Goal: Transaction & Acquisition: Book appointment/travel/reservation

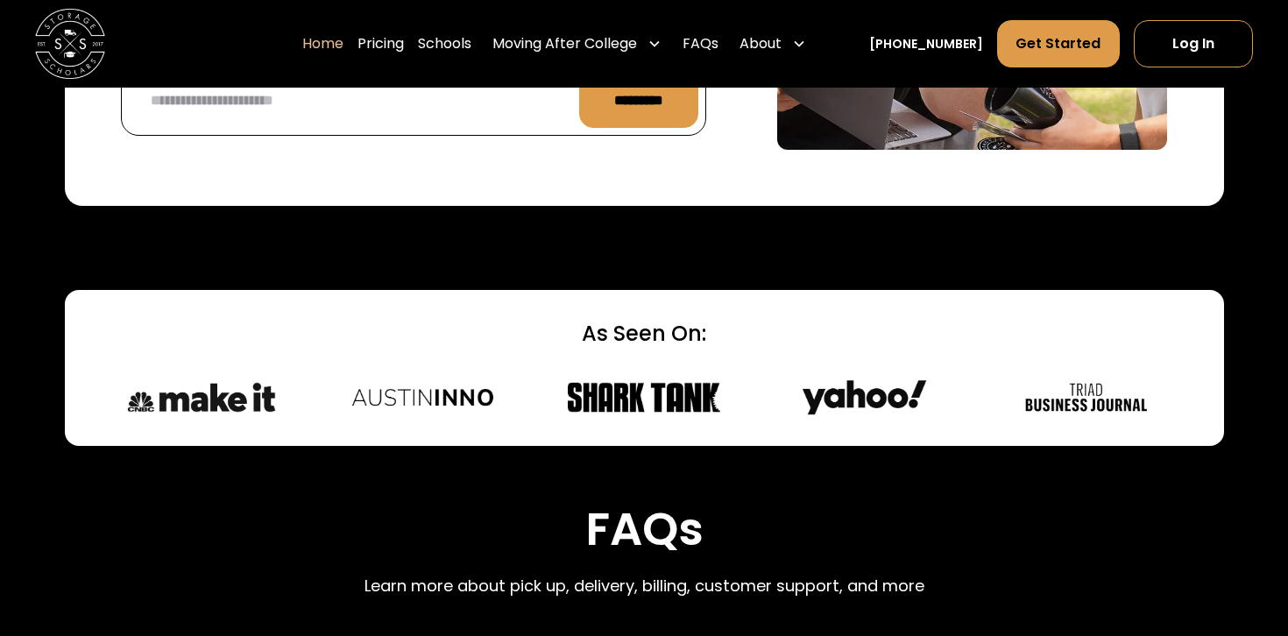
scroll to position [4469, 0]
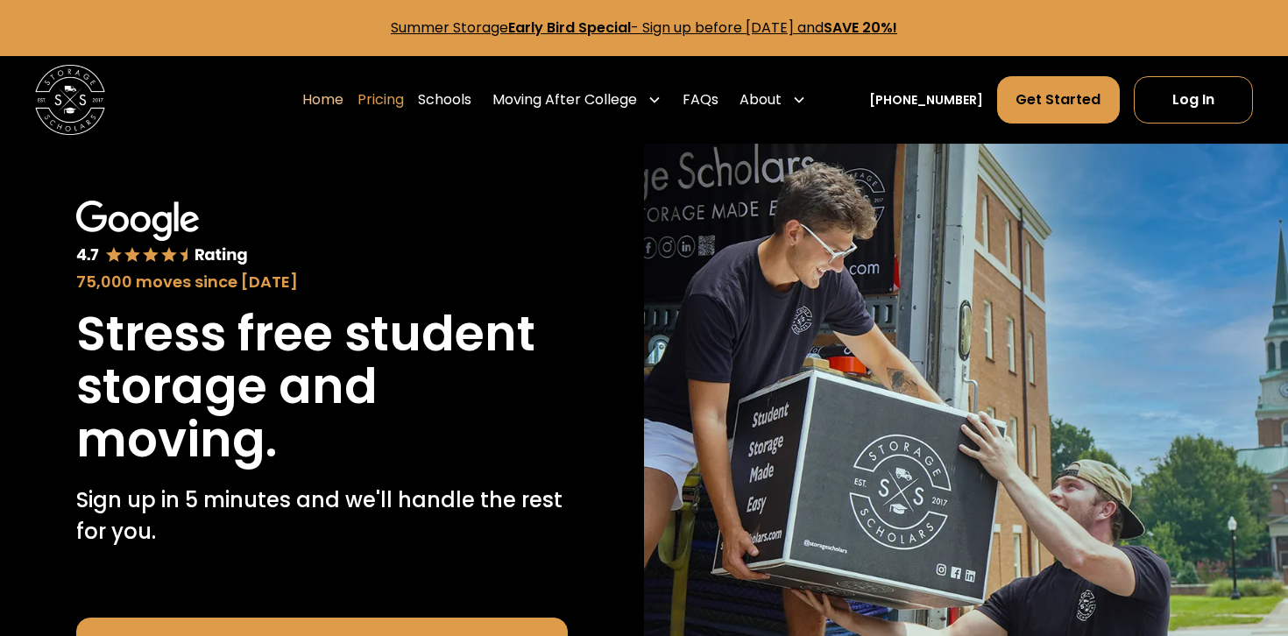
click at [404, 105] on link "Pricing" at bounding box center [380, 99] width 46 height 49
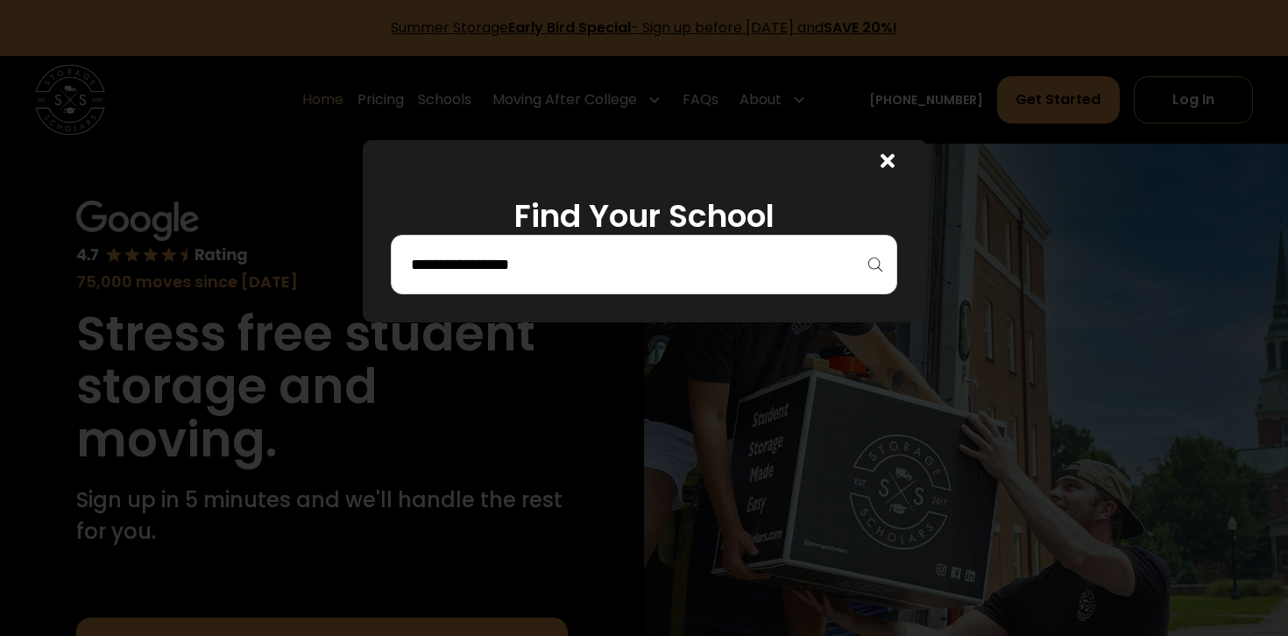
click at [881, 162] on icon at bounding box center [888, 161] width 14 height 20
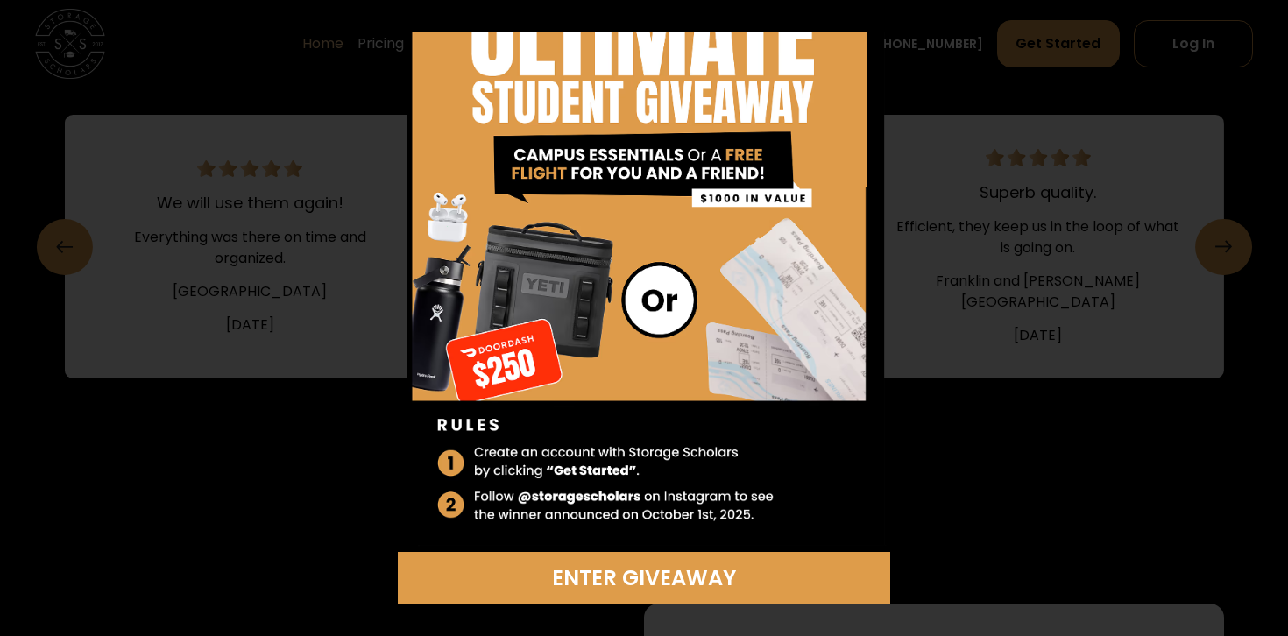
scroll to position [110, 0]
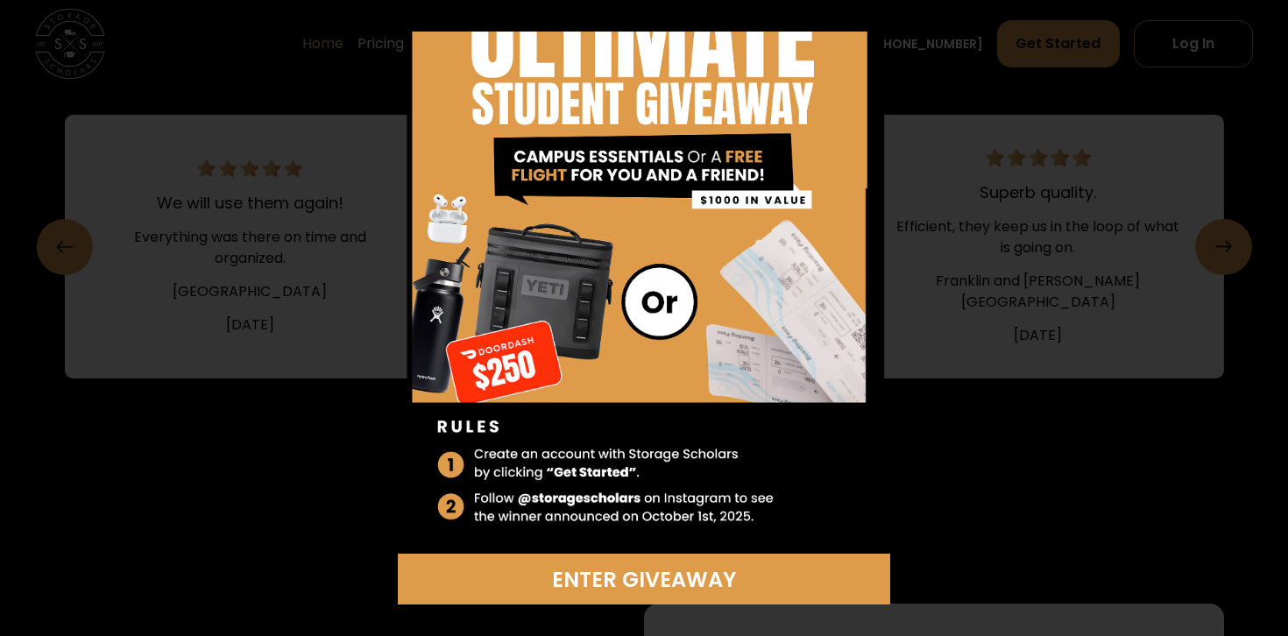
click at [972, 65] on div "Enter Giveaway" at bounding box center [644, 318] width 1288 height 636
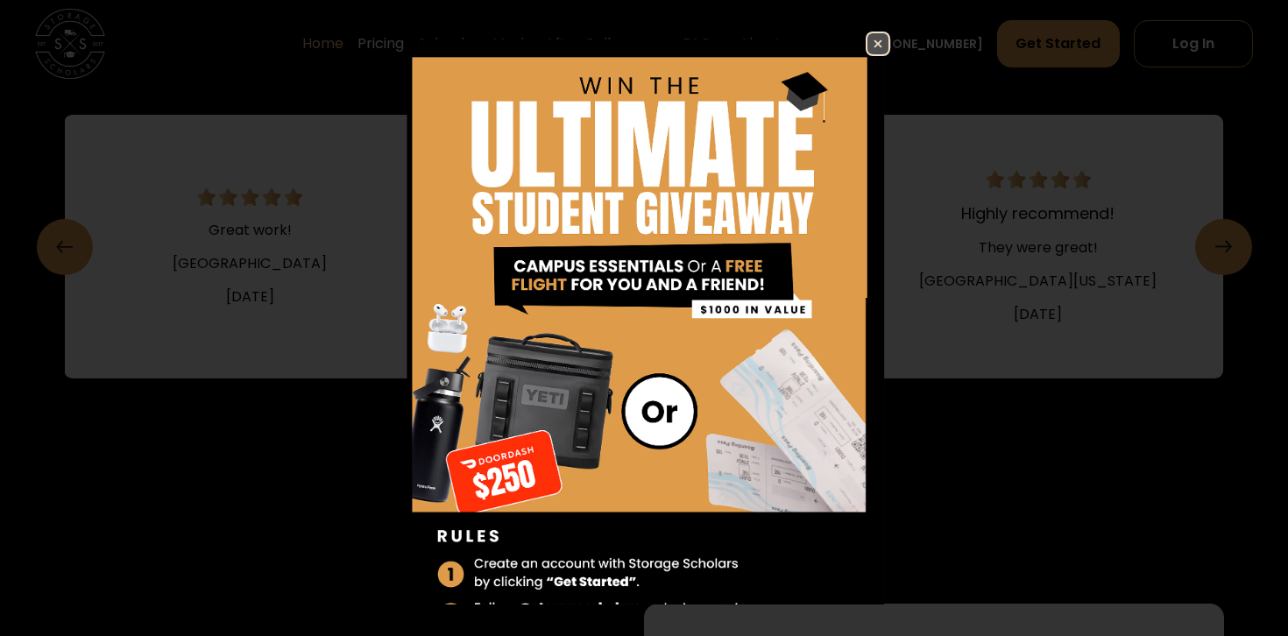
click at [867, 44] on img at bounding box center [877, 43] width 21 height 21
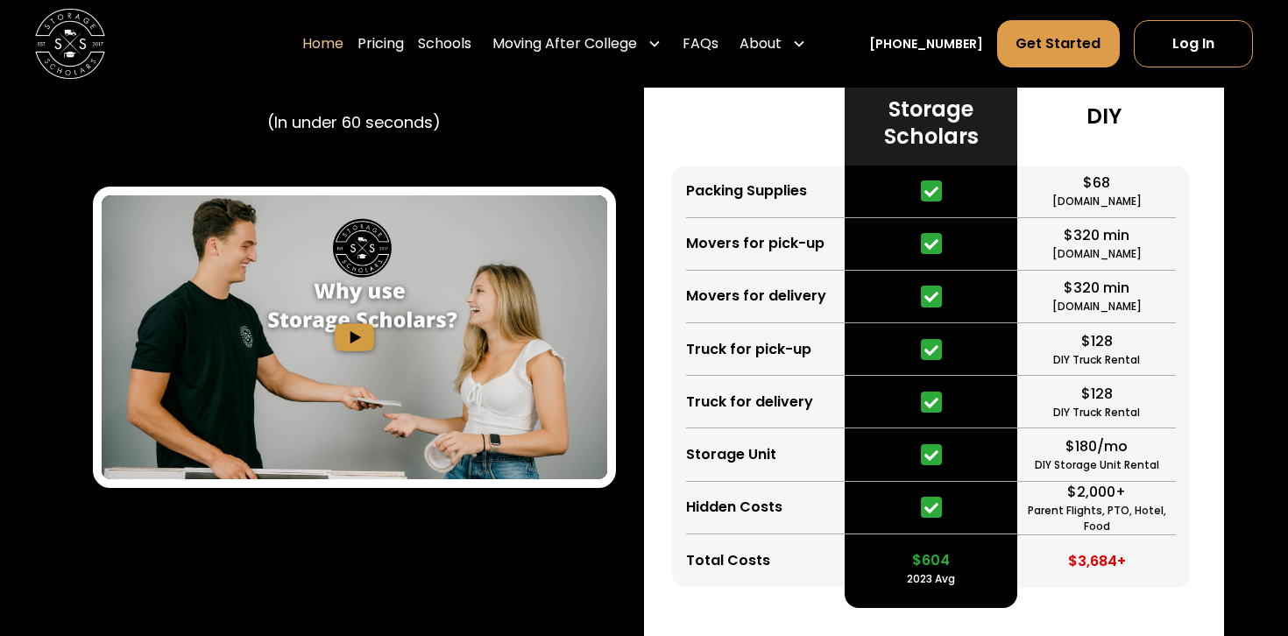
scroll to position [3292, 0]
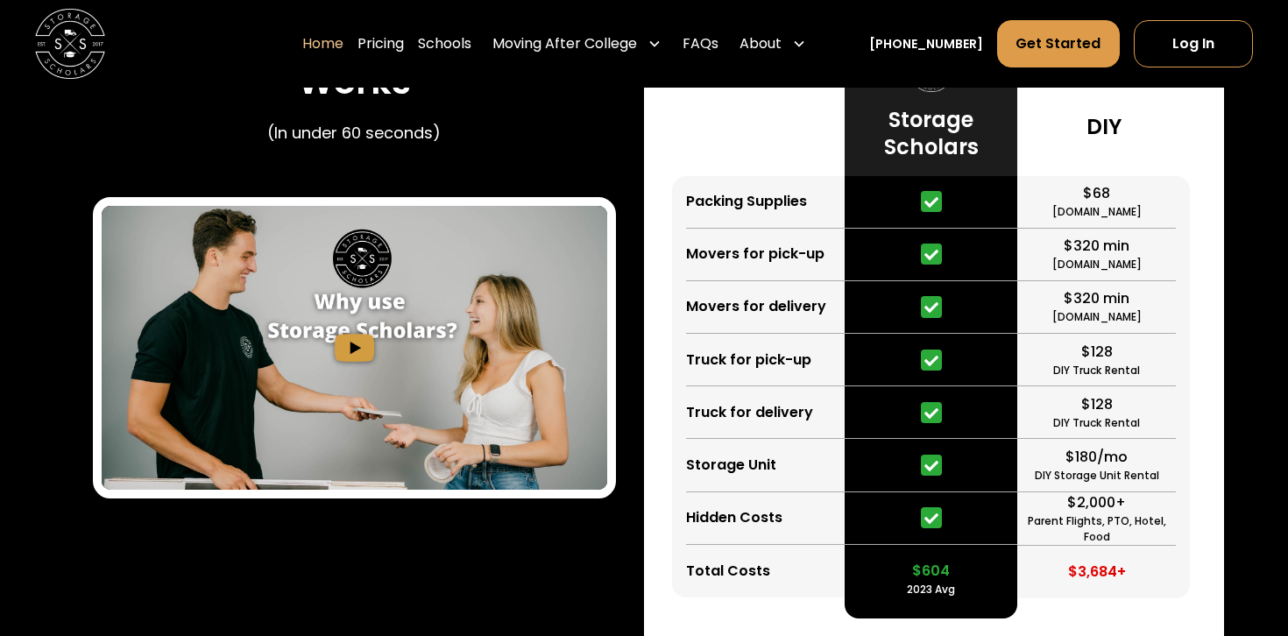
click at [921, 577] on div "$604" at bounding box center [931, 571] width 38 height 21
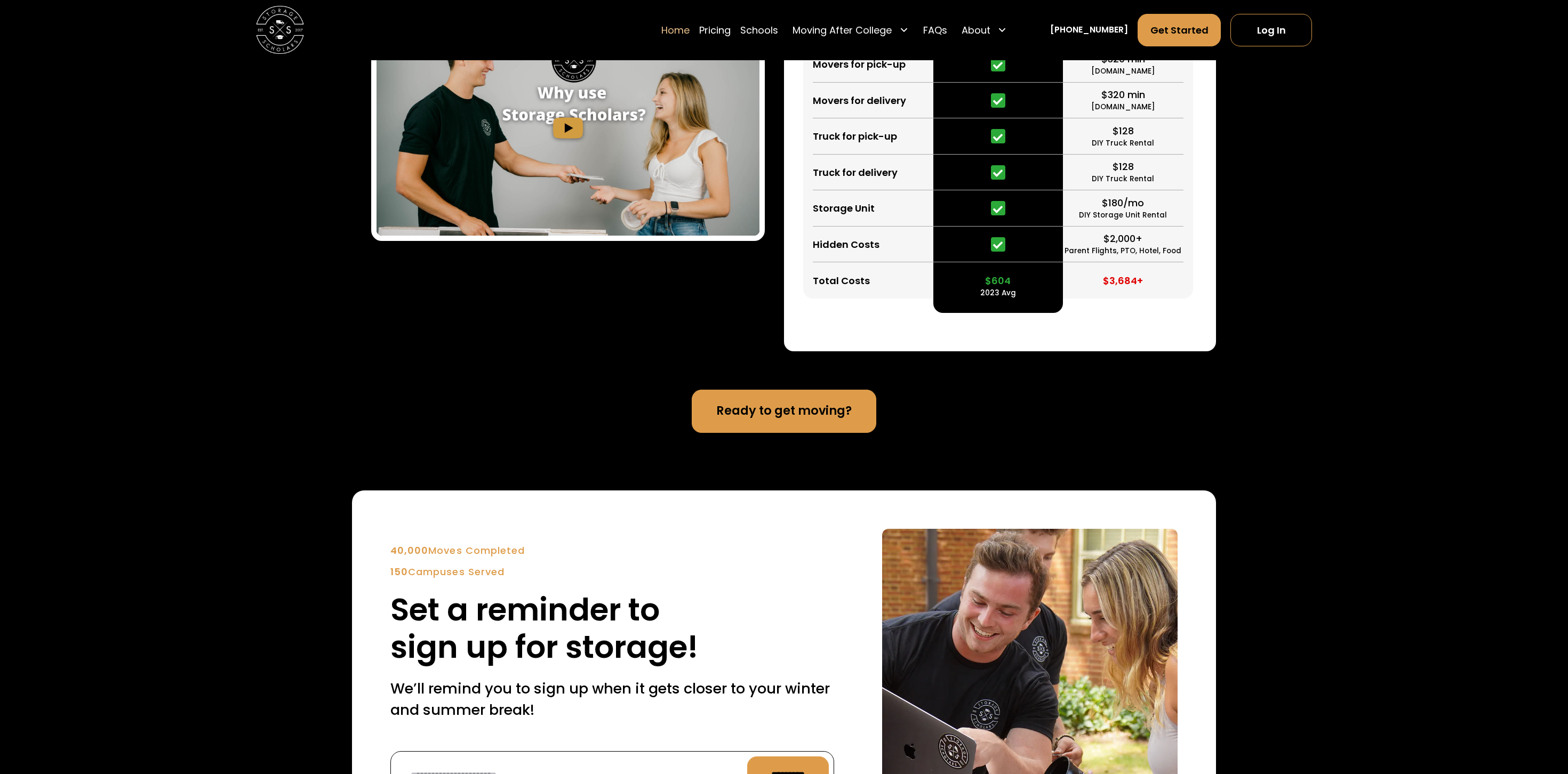
scroll to position [2547, 0]
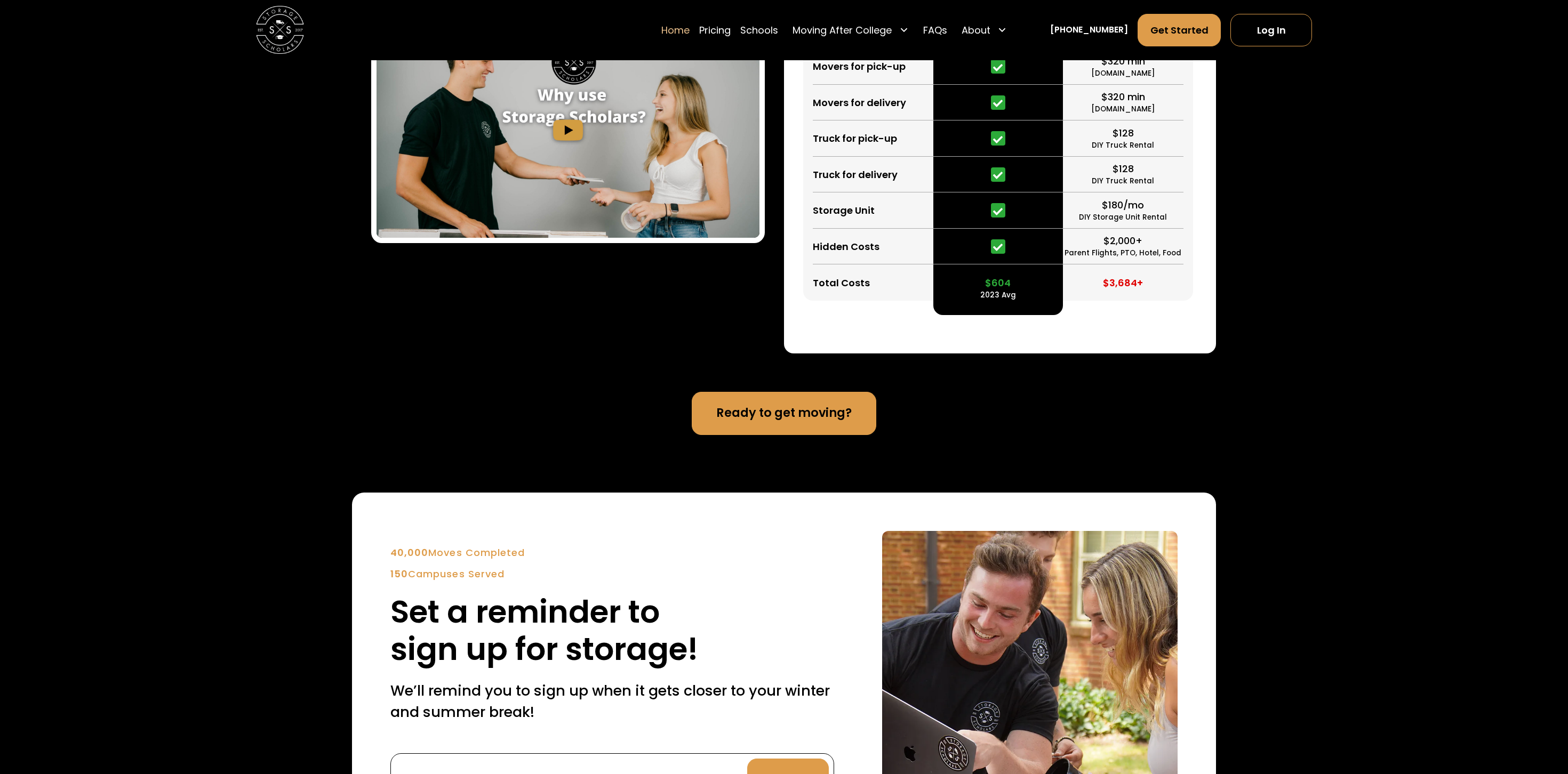
click at [783, 386] on link "Ready to get moving?" at bounding box center [783, 413] width 184 height 43
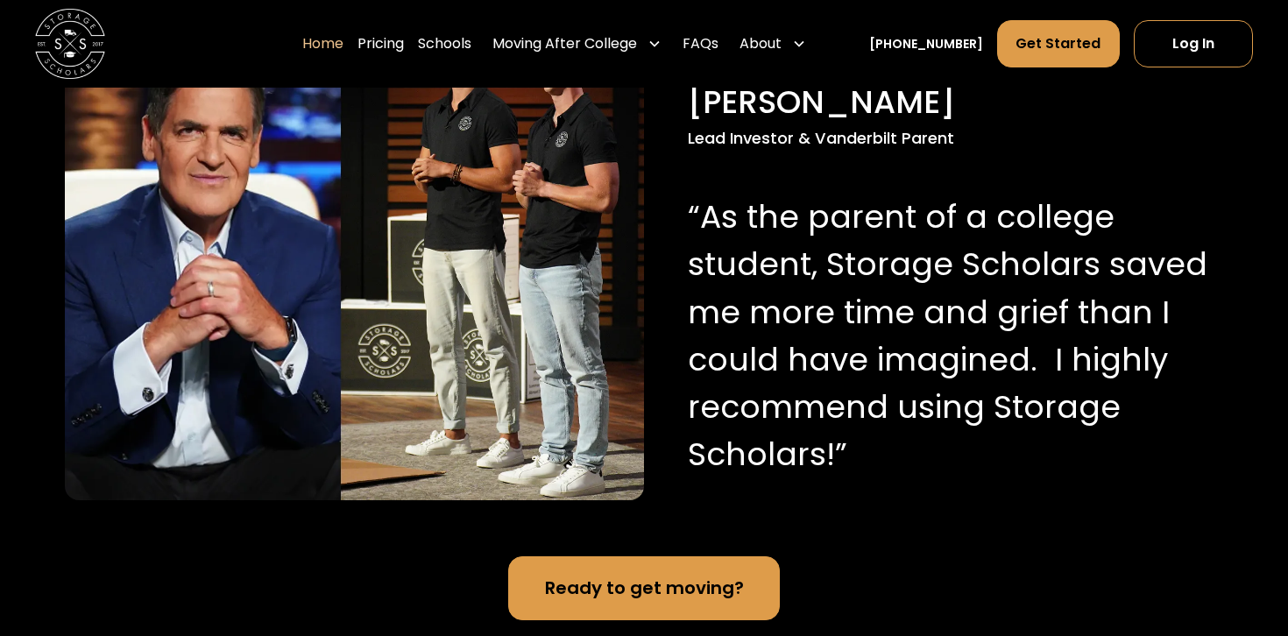
scroll to position [1564, 0]
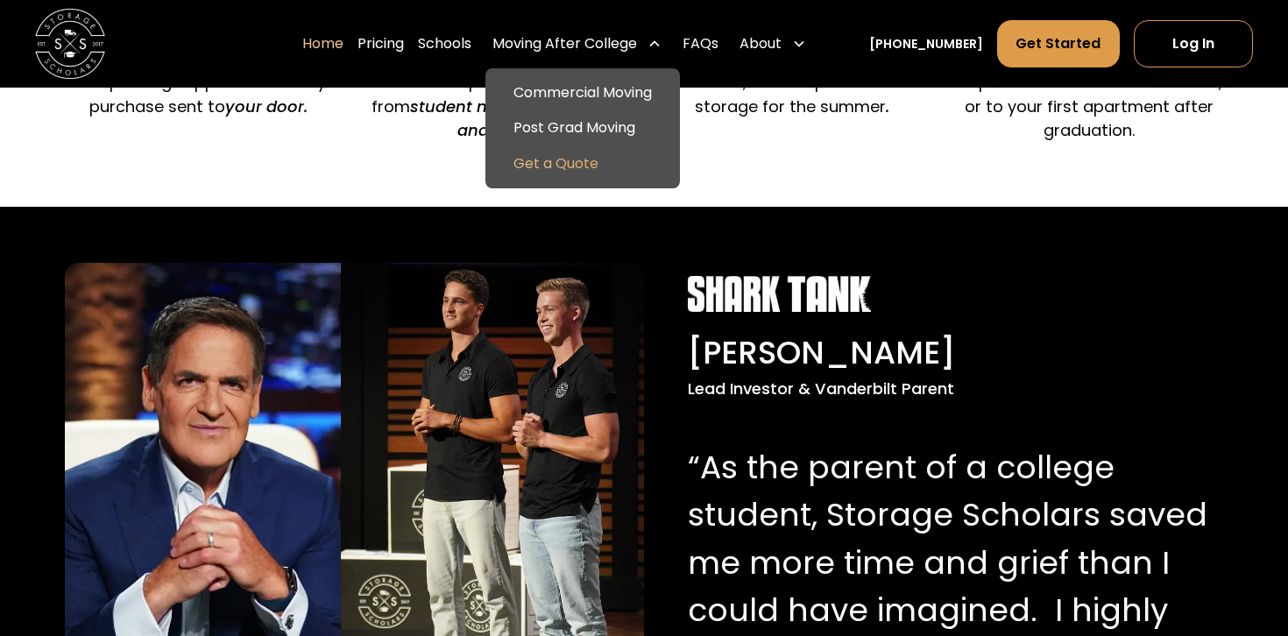
click at [577, 165] on link "Get a Quote" at bounding box center [582, 162] width 180 height 35
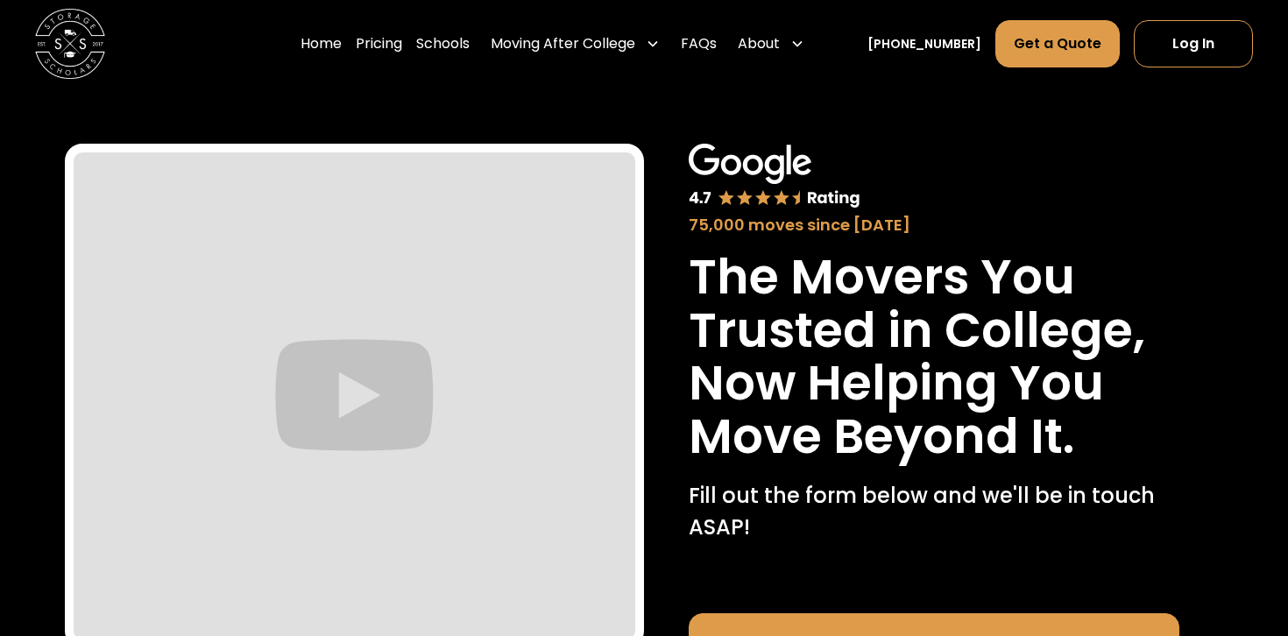
click at [842, 381] on h1 "The Movers You Trusted in College, Now Helping You Move Beyond It." at bounding box center [934, 357] width 491 height 212
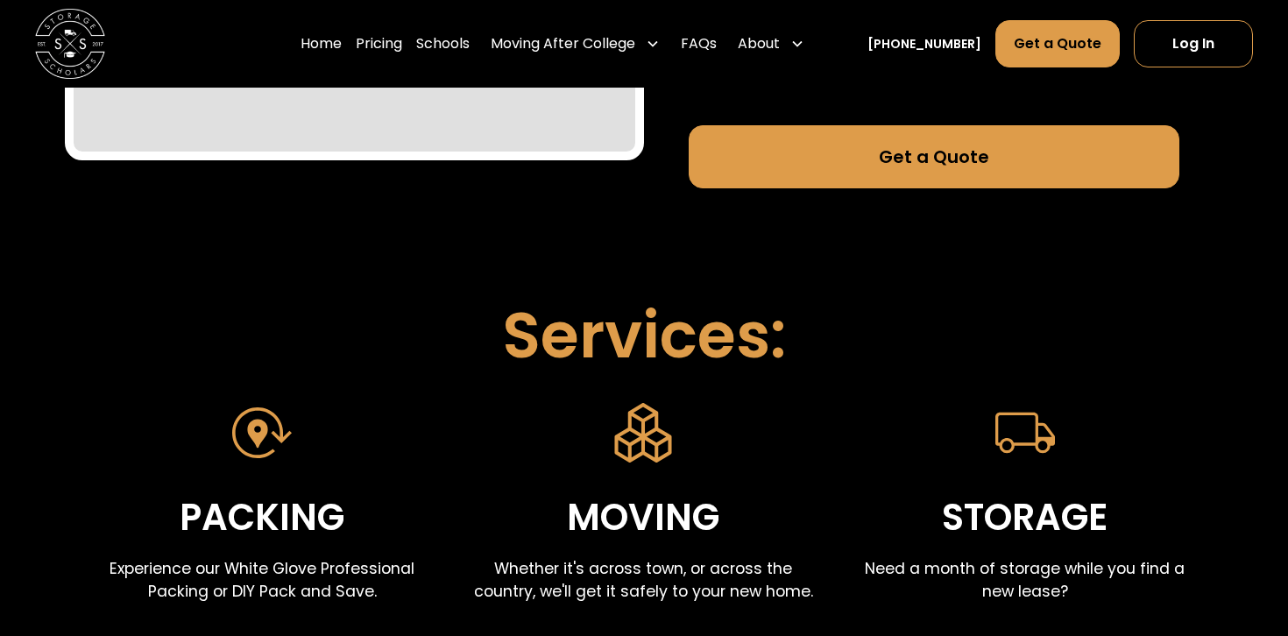
scroll to position [196, 0]
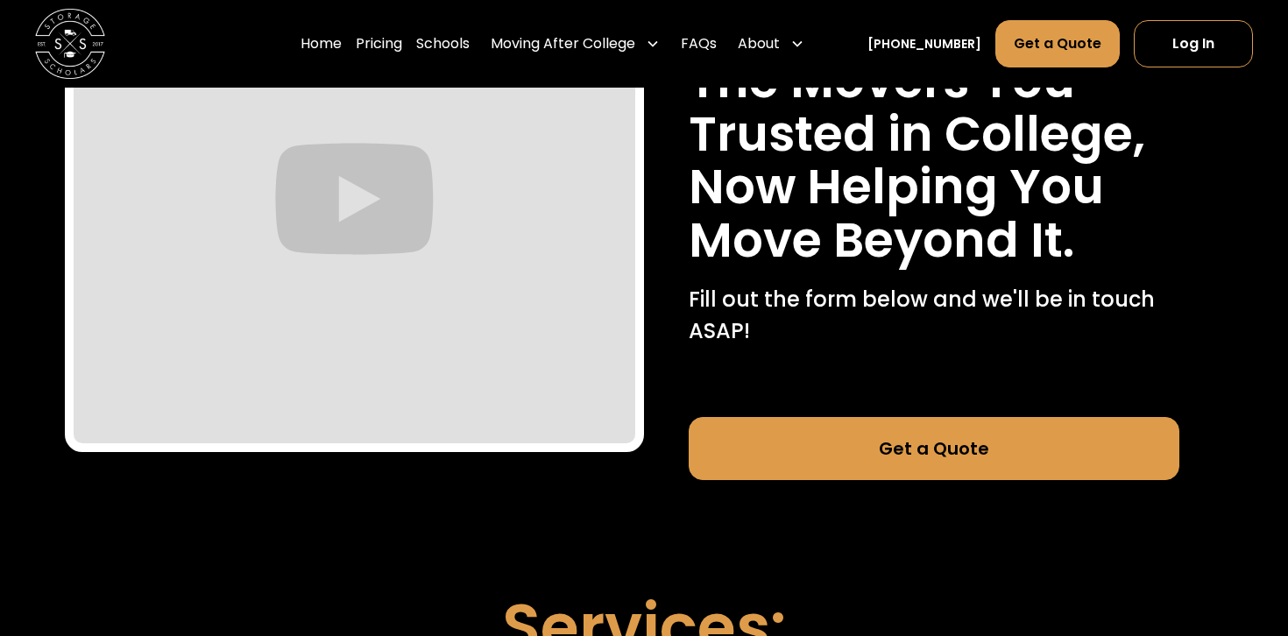
click at [903, 459] on link "Get a Quote" at bounding box center [934, 448] width 491 height 63
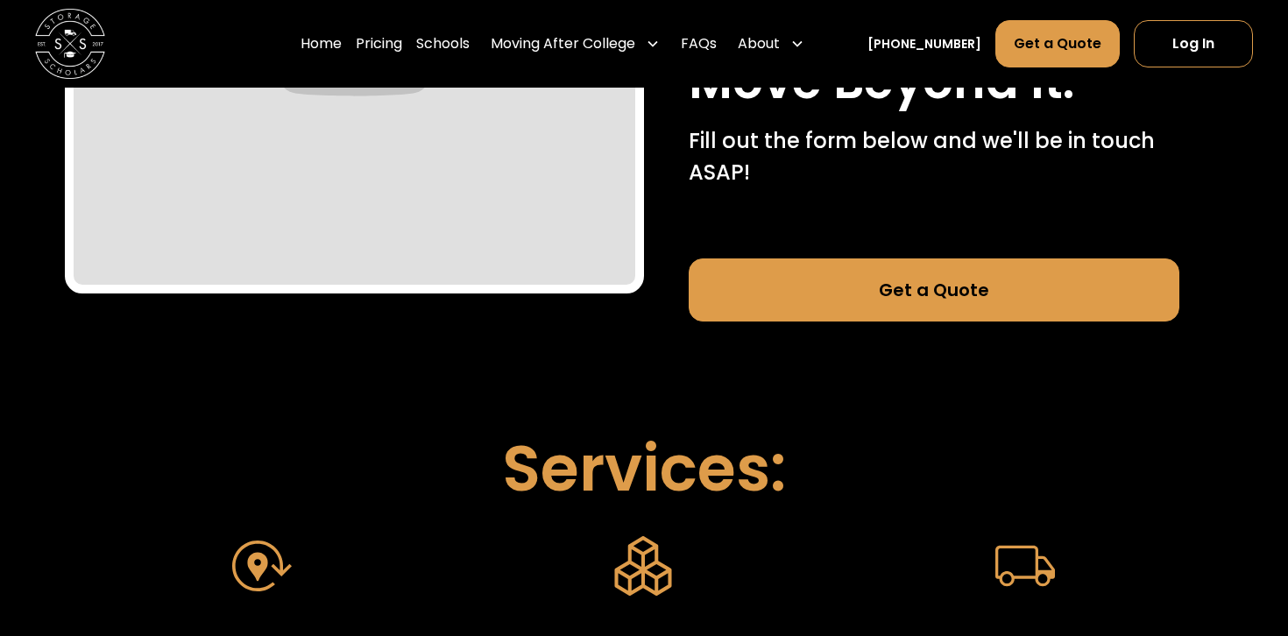
scroll to position [786, 0]
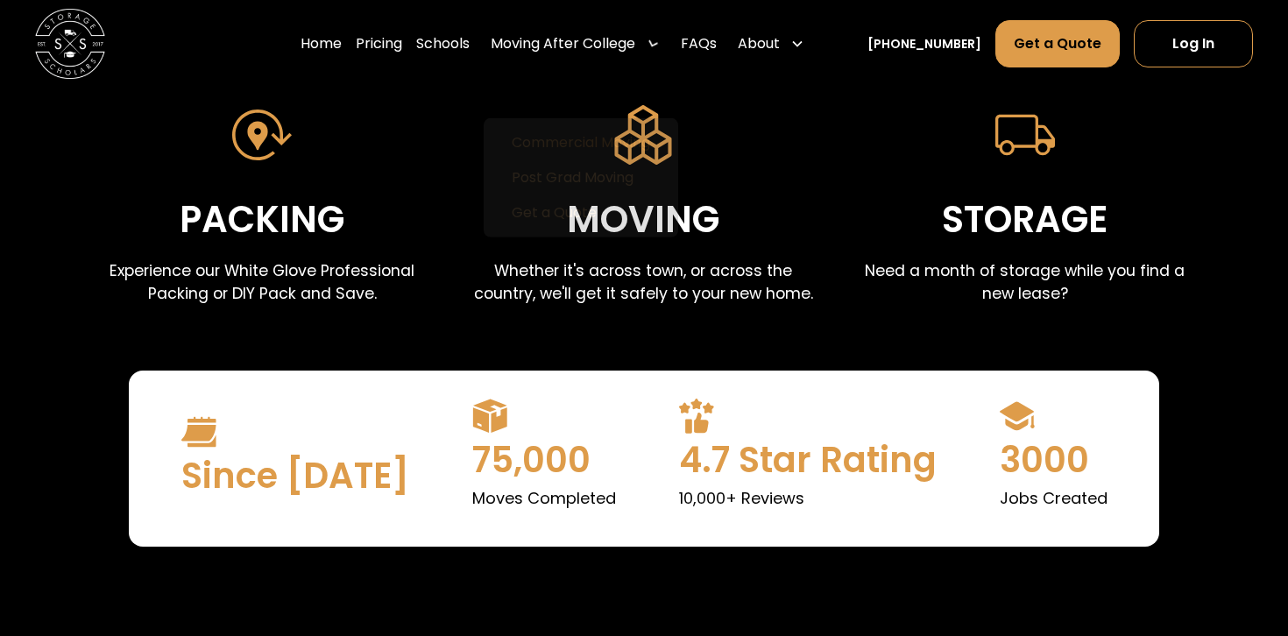
click at [626, 125] on link "Commercial Moving" at bounding box center [581, 142] width 180 height 35
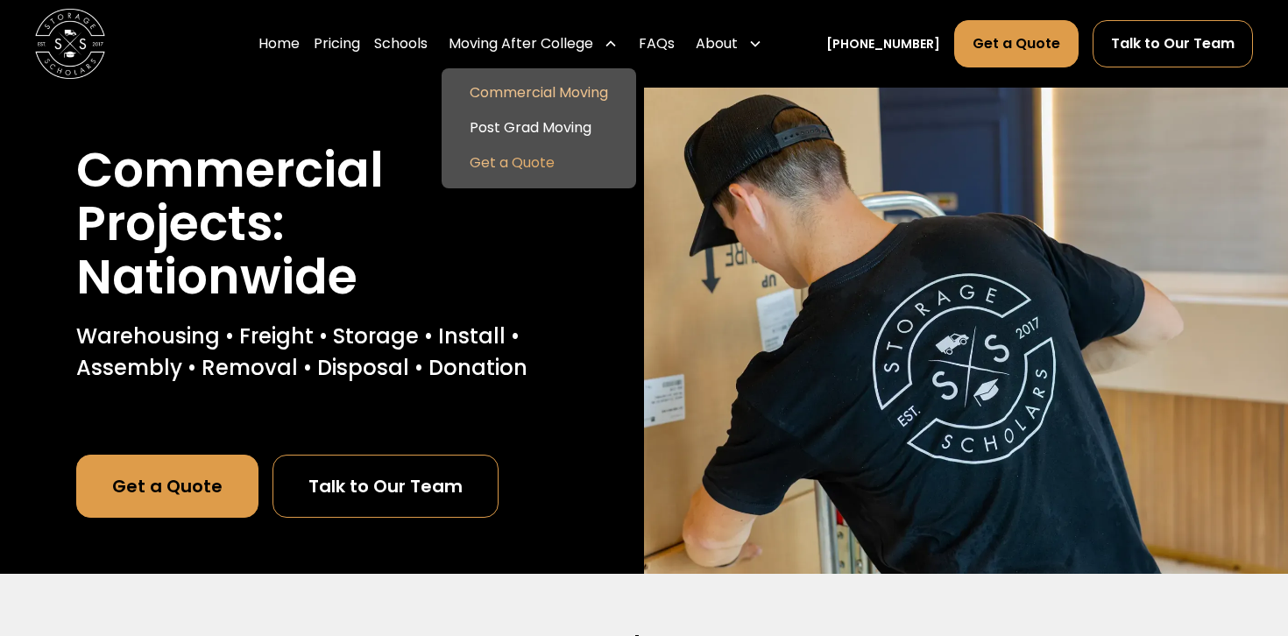
click at [553, 167] on link "Get a Quote" at bounding box center [539, 162] width 180 height 35
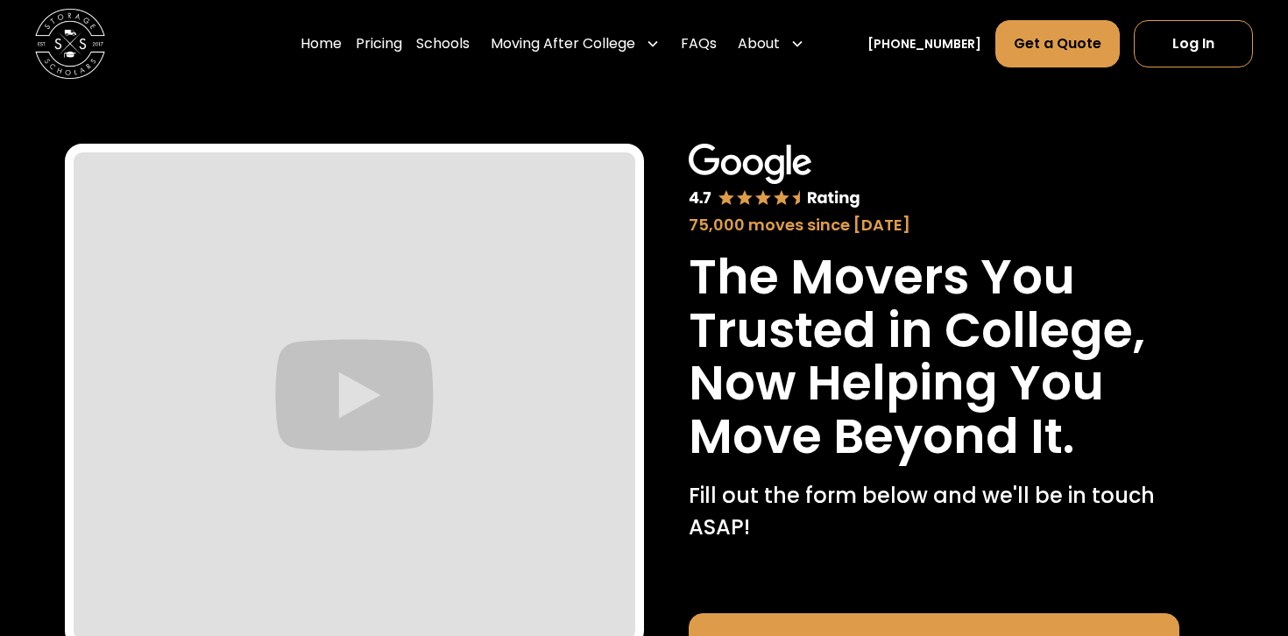
click at [827, 281] on h1 "The Movers You Trusted in College, Now Helping You Move Beyond It." at bounding box center [934, 357] width 491 height 212
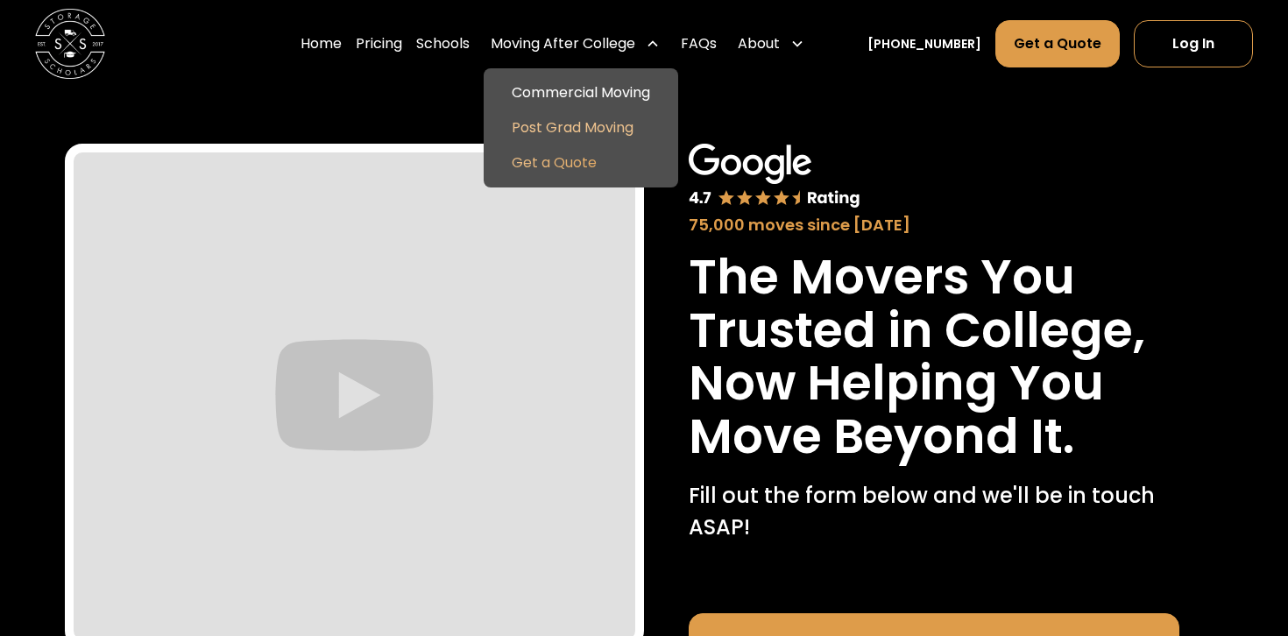
click at [592, 157] on link "Get a Quote" at bounding box center [581, 162] width 180 height 35
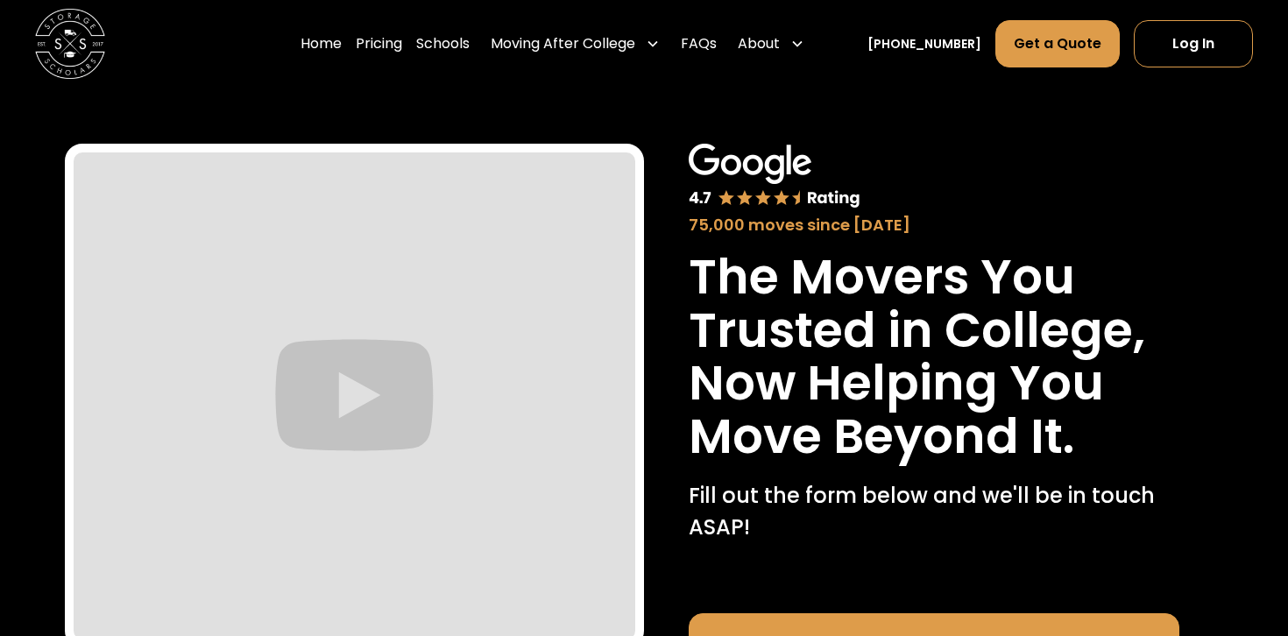
click at [969, 152] on div "75,000 moves since [DATE]" at bounding box center [934, 190] width 491 height 93
